Goal: Entertainment & Leisure: Consume media (video, audio)

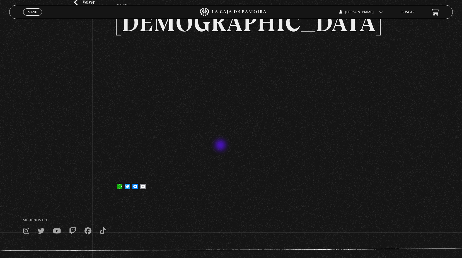
scroll to position [81, 0]
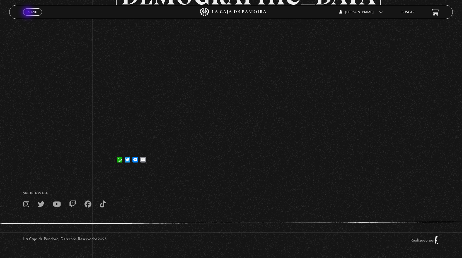
click at [29, 13] on span "Menu" at bounding box center [32, 11] width 9 height 3
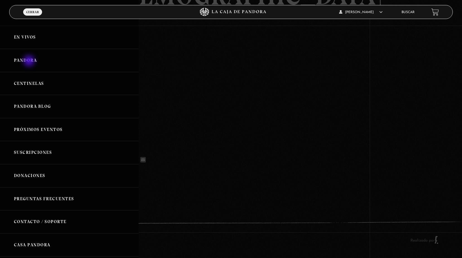
click at [30, 61] on link "Pandora" at bounding box center [69, 60] width 139 height 23
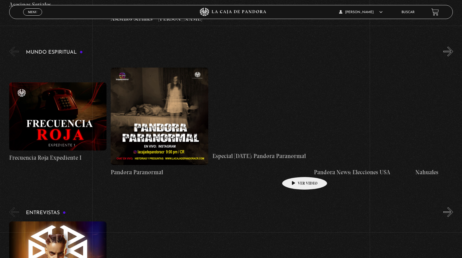
scroll to position [1757, 0]
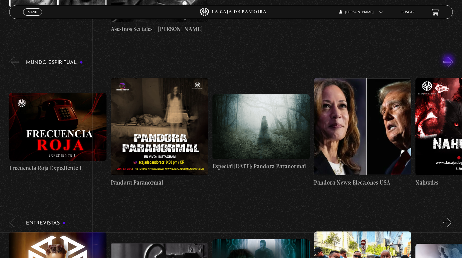
click at [449, 61] on button "»" at bounding box center [448, 62] width 10 height 10
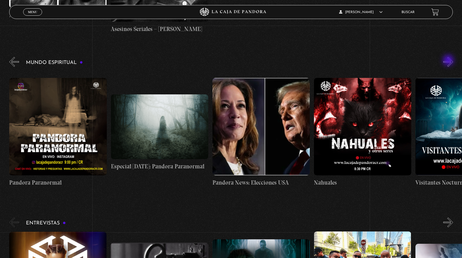
click at [449, 61] on button "»" at bounding box center [448, 62] width 10 height 10
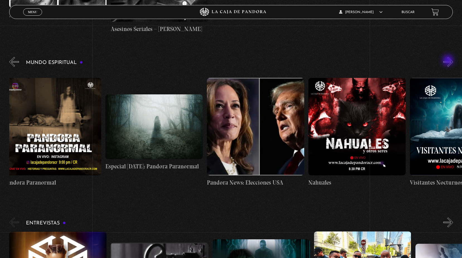
click at [449, 61] on button "»" at bounding box center [448, 62] width 10 height 10
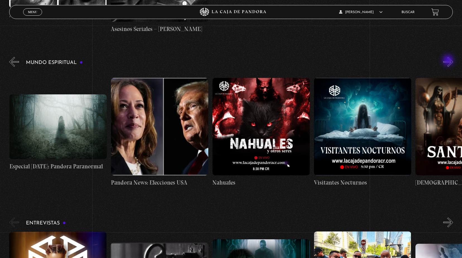
click at [449, 61] on button "»" at bounding box center [448, 62] width 10 height 10
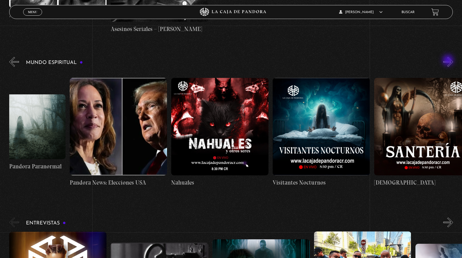
click at [449, 61] on button "»" at bounding box center [448, 62] width 10 height 10
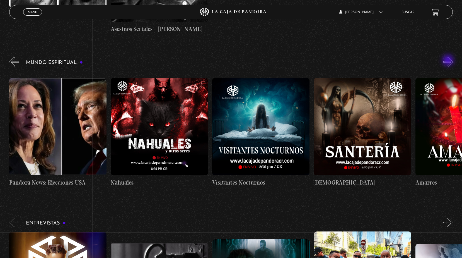
click at [449, 61] on button "»" at bounding box center [448, 62] width 10 height 10
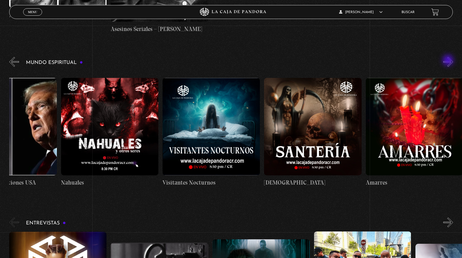
click at [449, 61] on button "»" at bounding box center [448, 62] width 10 height 10
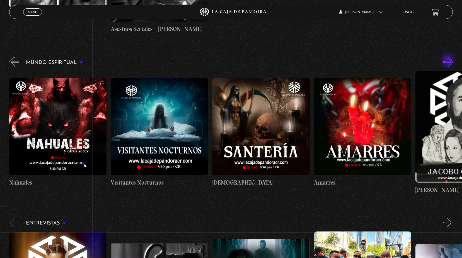
click at [449, 61] on button "»" at bounding box center [448, 62] width 10 height 10
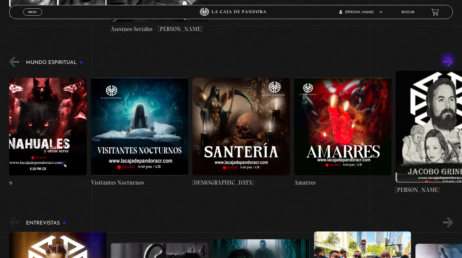
click at [449, 61] on button "»" at bounding box center [448, 62] width 10 height 10
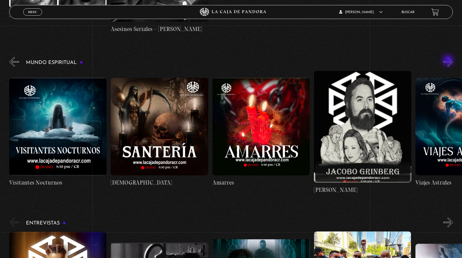
click at [449, 61] on button "»" at bounding box center [448, 62] width 10 height 10
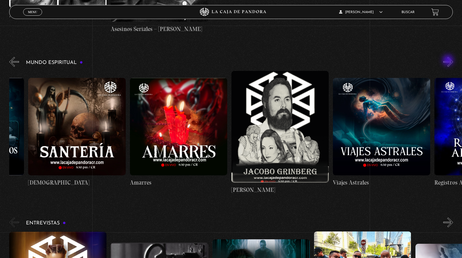
click at [449, 61] on button "»" at bounding box center [448, 62] width 10 height 10
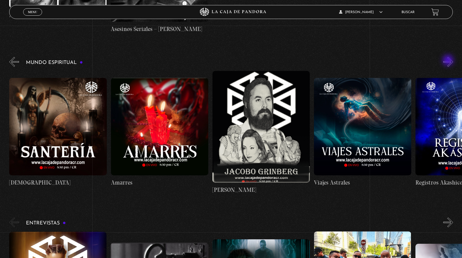
click at [449, 61] on button "»" at bounding box center [448, 62] width 10 height 10
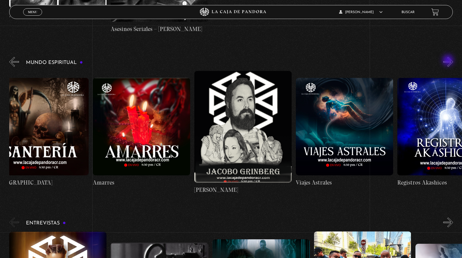
click at [449, 61] on button "»" at bounding box center [448, 62] width 10 height 10
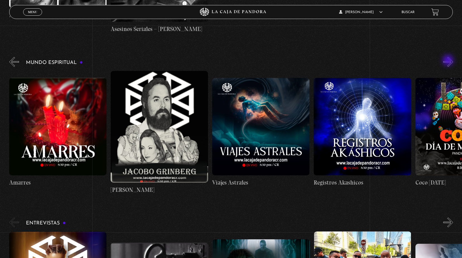
click at [449, 61] on button "»" at bounding box center [448, 62] width 10 height 10
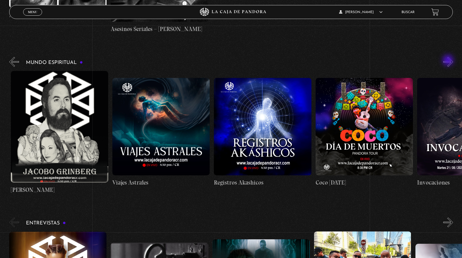
click at [449, 61] on button "»" at bounding box center [448, 62] width 10 height 10
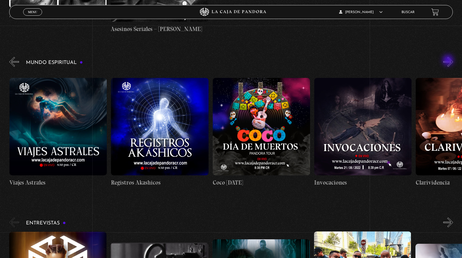
click at [449, 61] on button "»" at bounding box center [448, 62] width 10 height 10
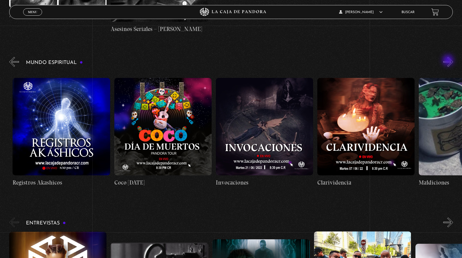
click at [449, 61] on button "»" at bounding box center [448, 62] width 10 height 10
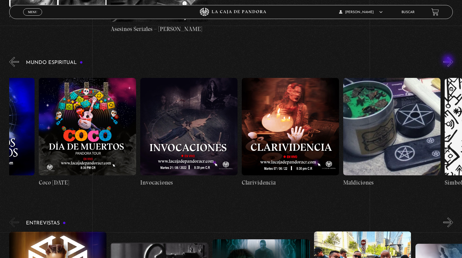
click at [449, 61] on button "»" at bounding box center [448, 62] width 10 height 10
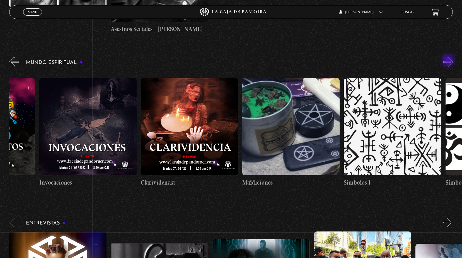
click at [449, 61] on button "»" at bounding box center [448, 62] width 10 height 10
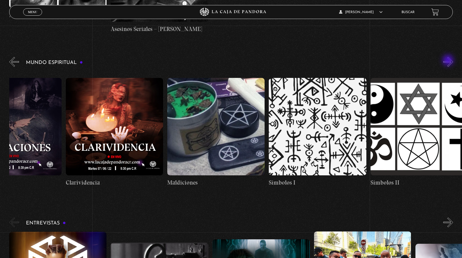
click at [449, 61] on button "»" at bounding box center [448, 62] width 10 height 10
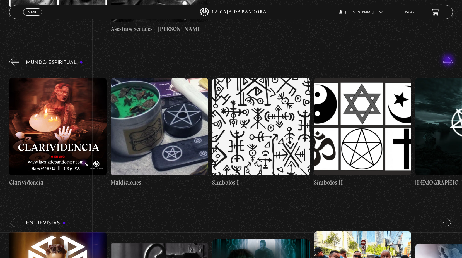
click at [449, 61] on button "»" at bounding box center [448, 62] width 10 height 10
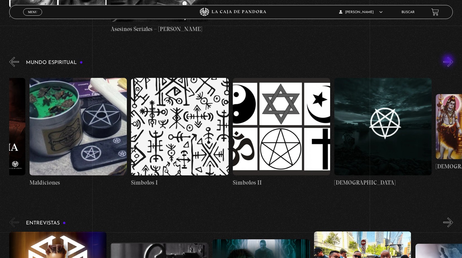
click at [449, 61] on button "»" at bounding box center [448, 62] width 10 height 10
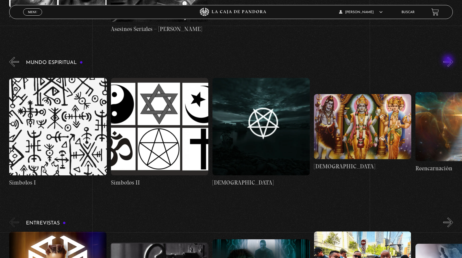
click at [449, 61] on button "»" at bounding box center [448, 62] width 10 height 10
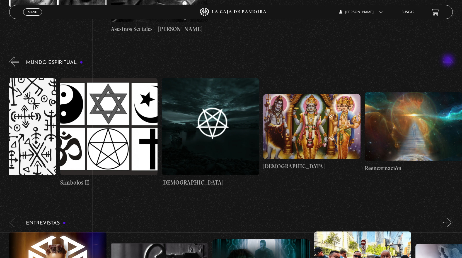
scroll to position [0, 1574]
click at [426, 131] on figure at bounding box center [413, 126] width 97 height 69
click at [418, 127] on figure at bounding box center [413, 126] width 97 height 69
click at [393, 164] on h4 "Reencarnación" at bounding box center [413, 168] width 97 height 9
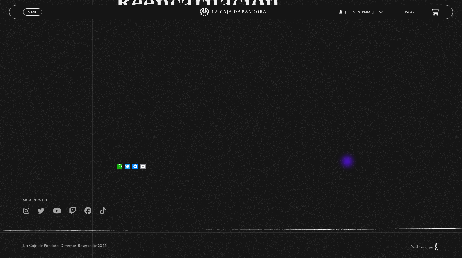
scroll to position [81, 0]
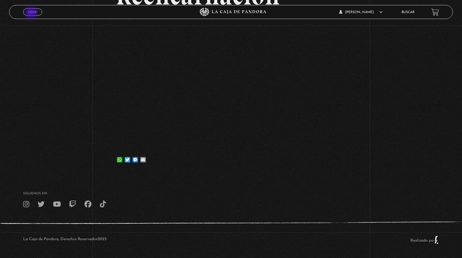
click at [32, 13] on span "Menu" at bounding box center [32, 11] width 9 height 3
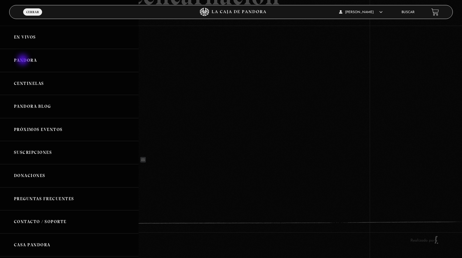
click at [23, 60] on link "Pandora" at bounding box center [69, 60] width 139 height 23
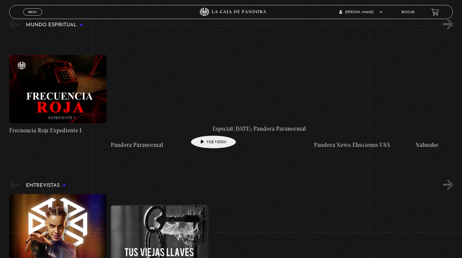
scroll to position [1785, 0]
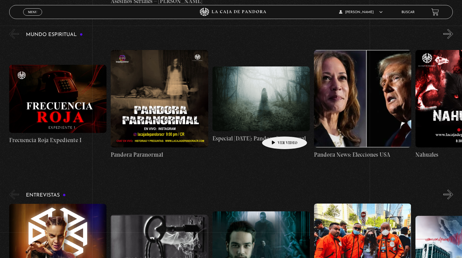
click at [276, 128] on link "Especial [DATE]: Pandora Paranormal" at bounding box center [260, 104] width 97 height 123
click at [250, 134] on h4 "Especial Halloween: Pandora Paranormal" at bounding box center [260, 138] width 97 height 9
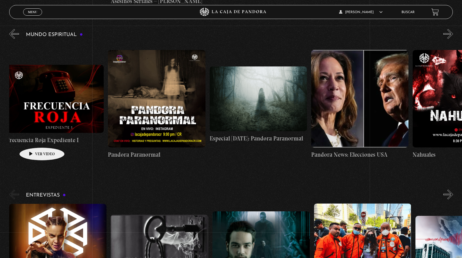
click at [33, 139] on h4 "Frecuencia Roja Expediente I" at bounding box center [54, 140] width 97 height 9
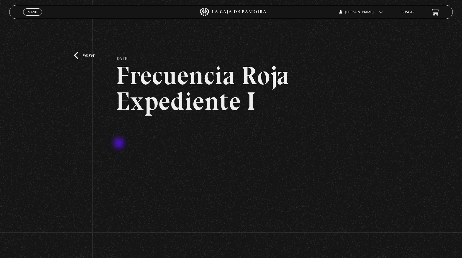
scroll to position [28, 0]
